Goal: Navigation & Orientation: Find specific page/section

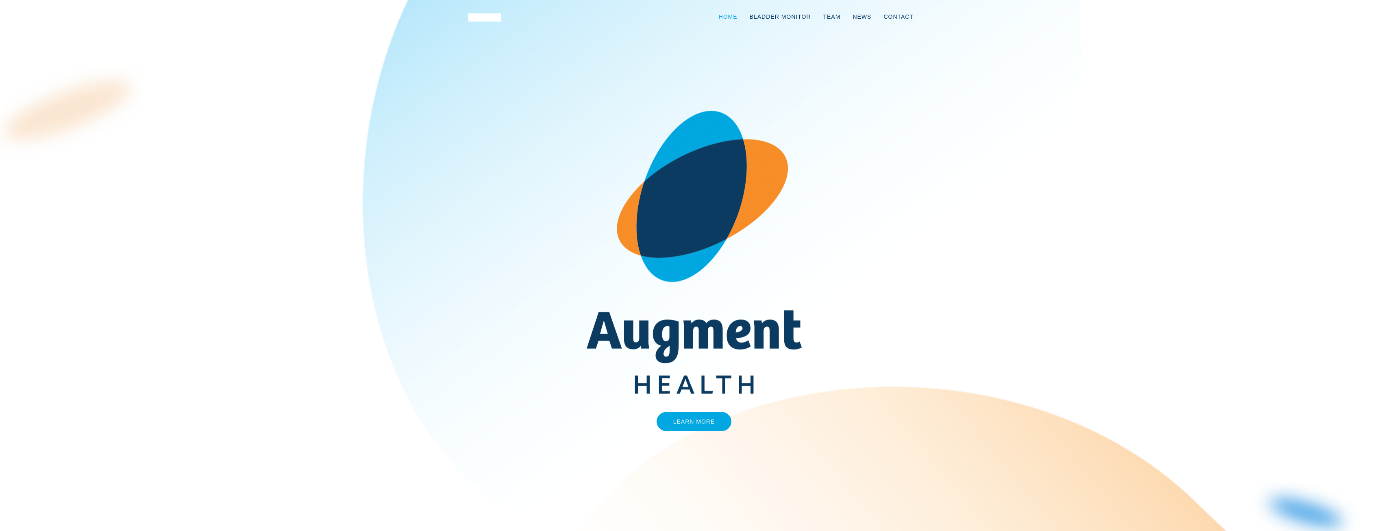
click at [739, 17] on link "Home" at bounding box center [728, 16] width 31 height 27
click at [774, 13] on link "Bladder Monitor" at bounding box center [781, 16] width 74 height 27
